Goal: Task Accomplishment & Management: Complete application form

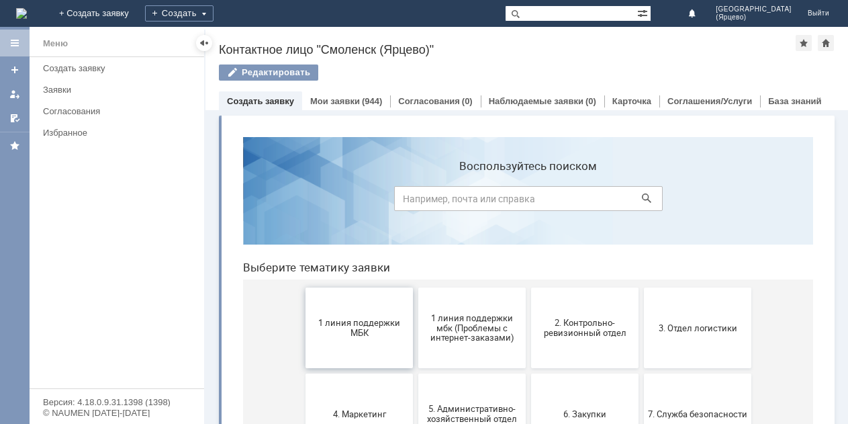
click at [326, 331] on span "1 линия поддержки МБК" at bounding box center [358, 327] width 99 height 20
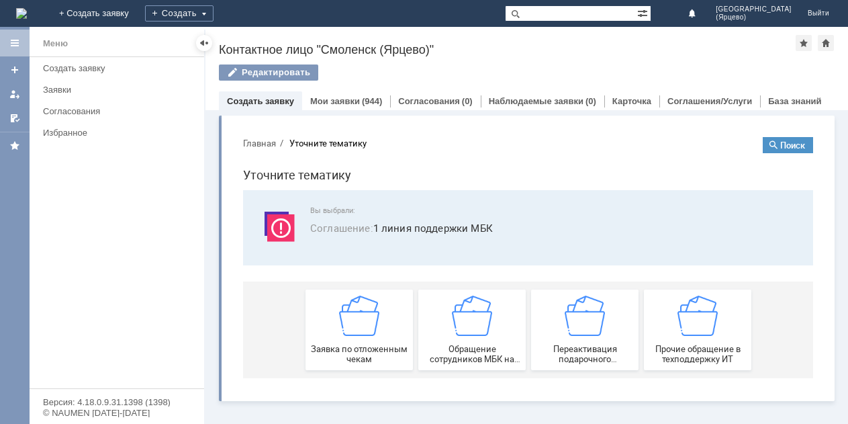
click at [326, 330] on div "Заявка по отложенным чекам" at bounding box center [358, 329] width 99 height 68
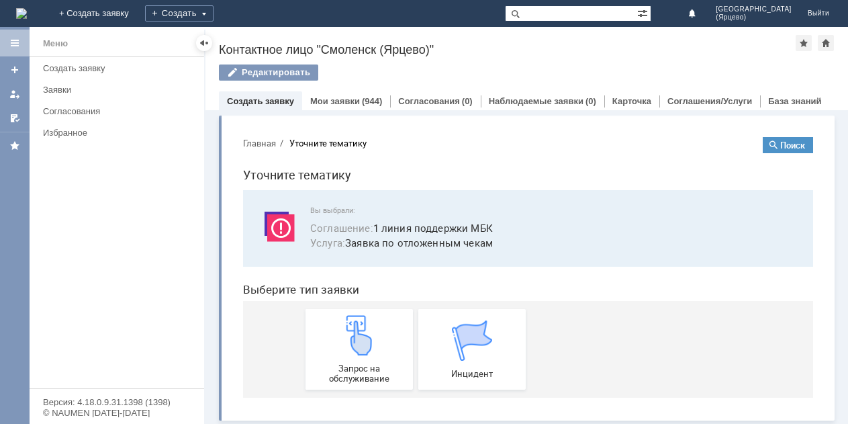
click at [326, 330] on div "Запрос на обслуживание" at bounding box center [358, 349] width 99 height 68
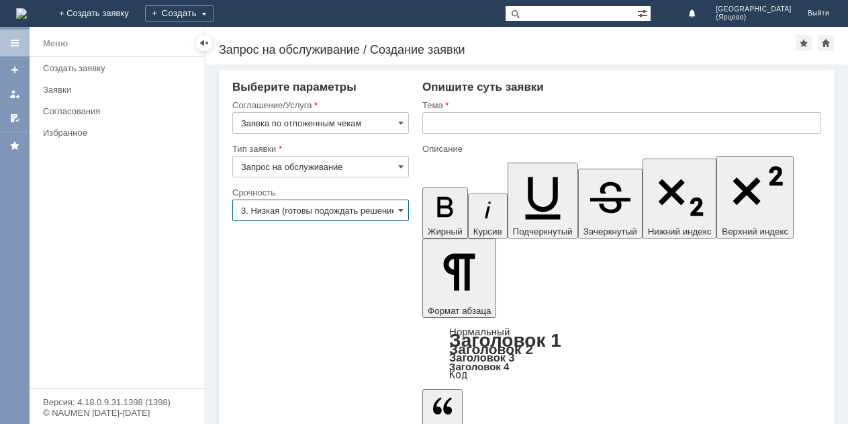
click at [325, 214] on input "3. Низкая (готовы подождать решение)" at bounding box center [320, 209] width 177 height 21
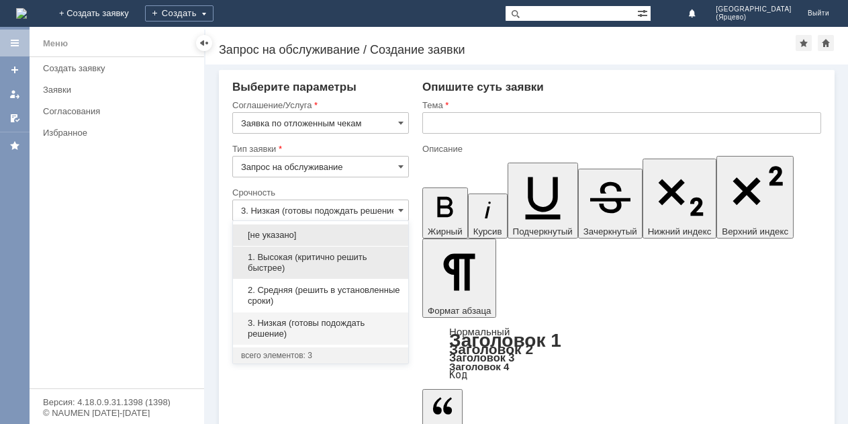
click at [302, 262] on span "1. Высокая (критично решить быстрее)" at bounding box center [320, 262] width 159 height 21
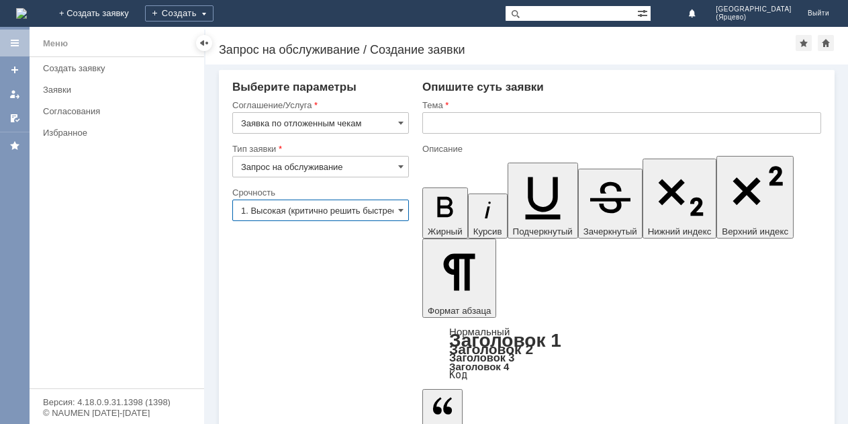
type input "1. Высокая (критично решить быстрее)"
click at [466, 132] on input "text" at bounding box center [621, 122] width 399 height 21
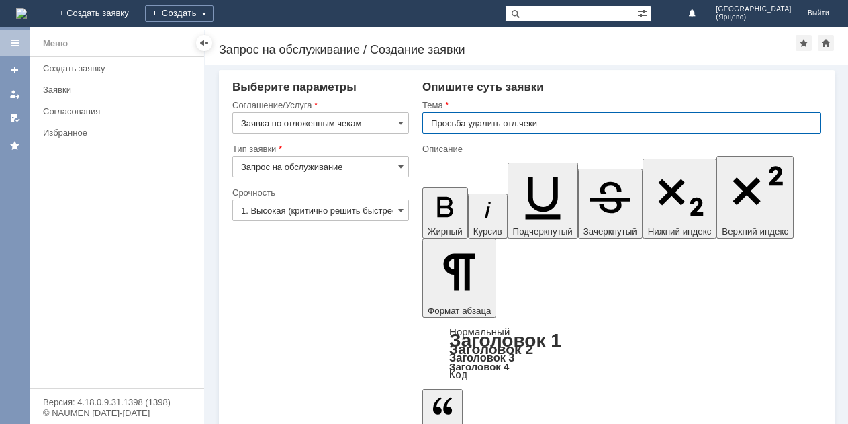
click at [522, 124] on input "Просьба удалить отл.чеки" at bounding box center [621, 122] width 399 height 21
type input "Просьба удалить отложенные чеки"
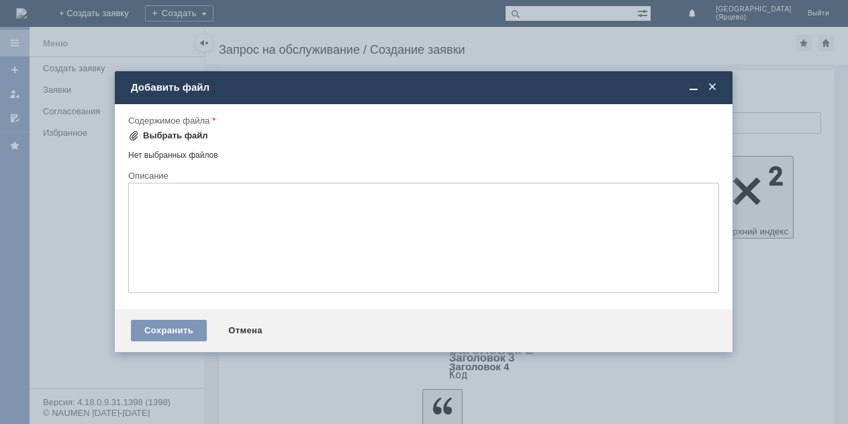
click at [193, 134] on div "Выбрать файл" at bounding box center [175, 135] width 65 height 11
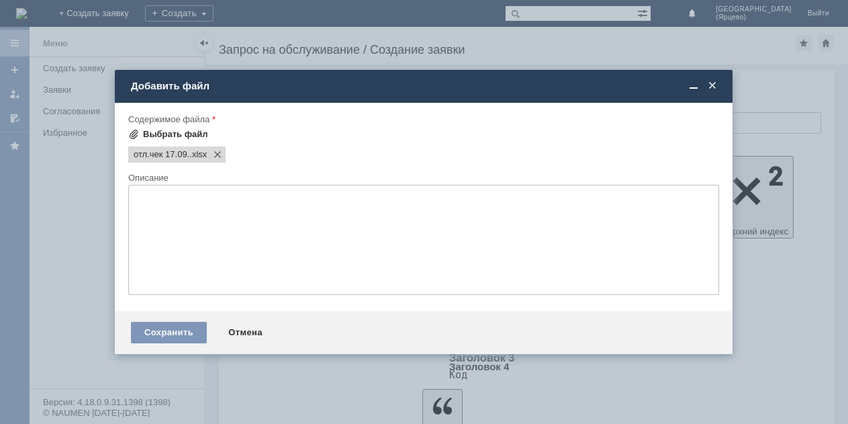
click at [162, 134] on div "Выбрать файл" at bounding box center [175, 134] width 65 height 11
click at [166, 129] on div "Выбрать файл" at bounding box center [175, 134] width 65 height 11
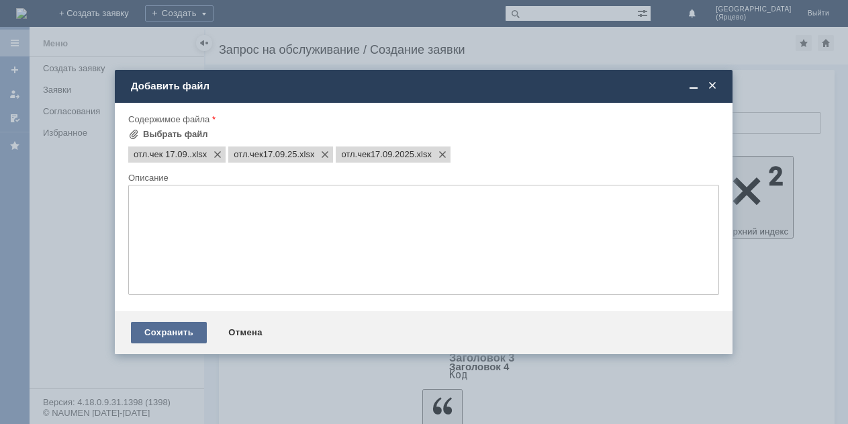
click at [180, 334] on div "Сохранить" at bounding box center [169, 332] width 76 height 21
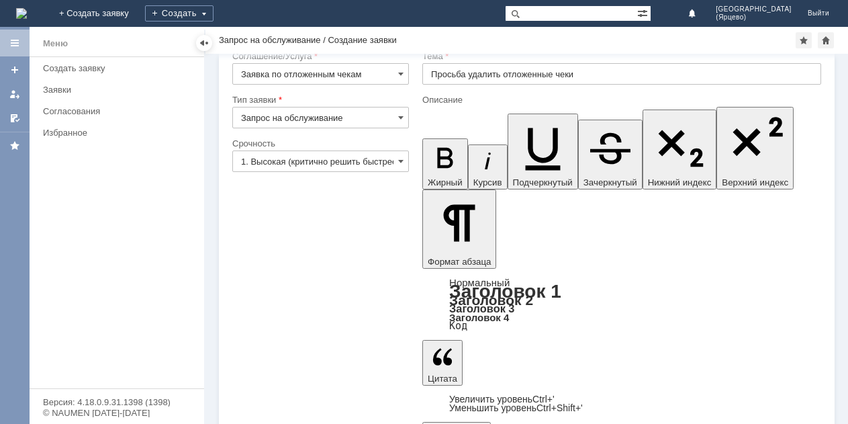
scroll to position [38, 0]
